Goal: Find specific page/section: Find specific page/section

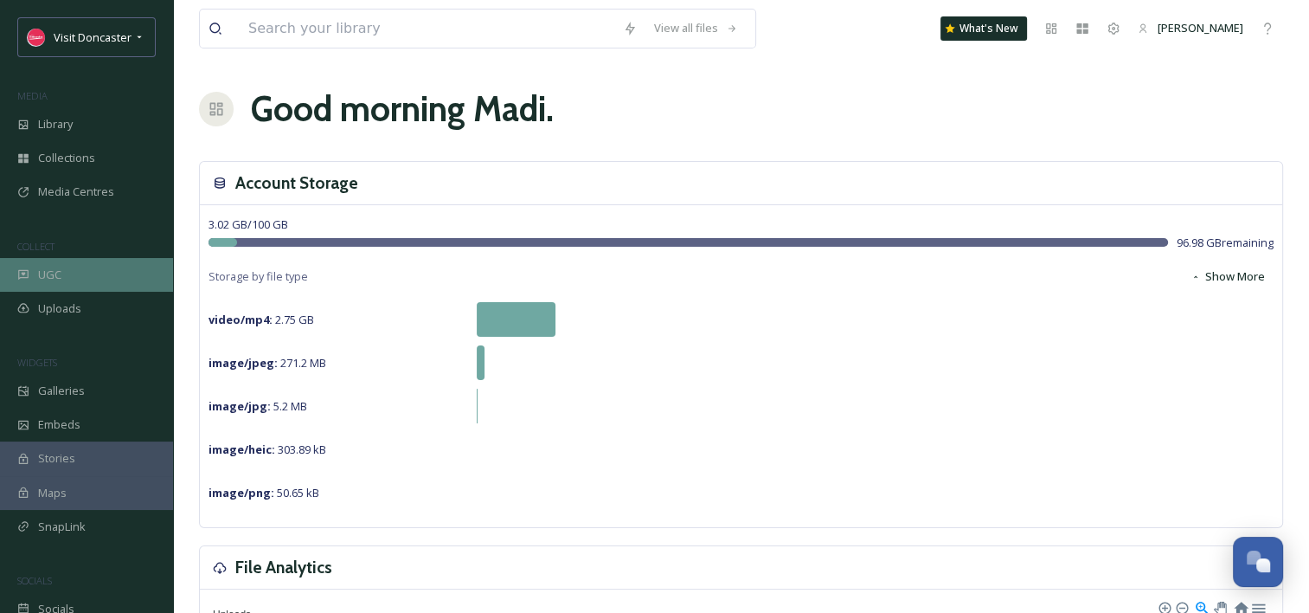
click at [74, 280] on div "UGC" at bounding box center [86, 275] width 173 height 34
